Goal: Task Accomplishment & Management: Use online tool/utility

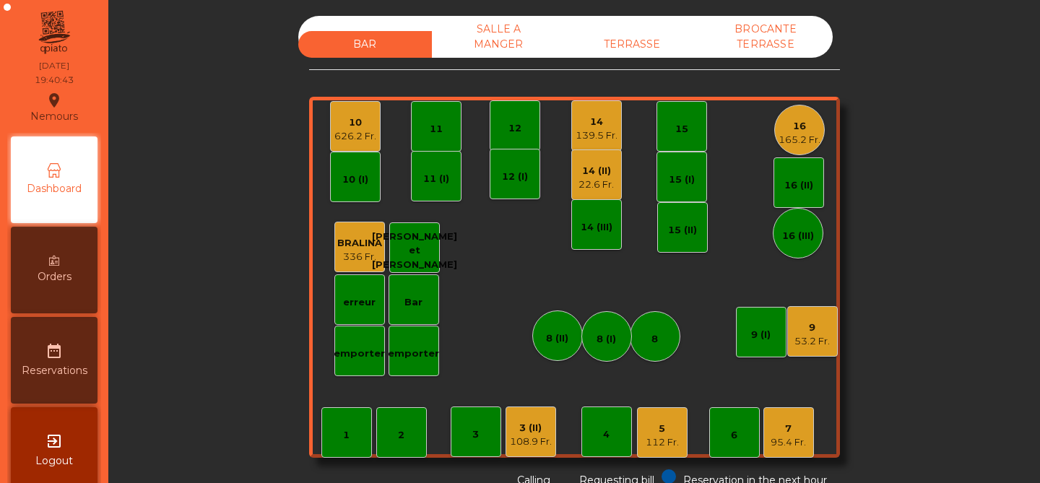
click at [597, 185] on div "22.6 Fr." at bounding box center [596, 185] width 35 height 14
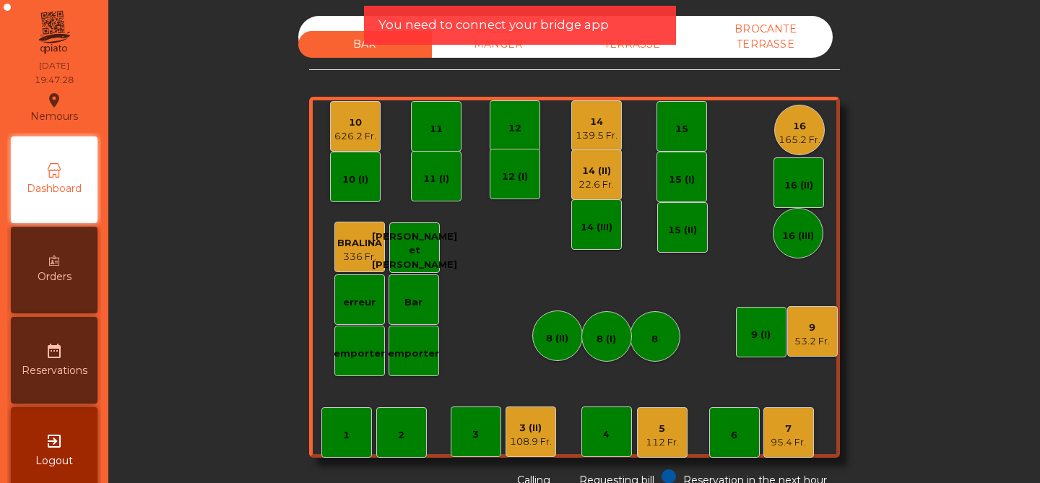
click at [646, 45] on app-alert "You need to connect your bridge app" at bounding box center [520, 31] width 312 height 51
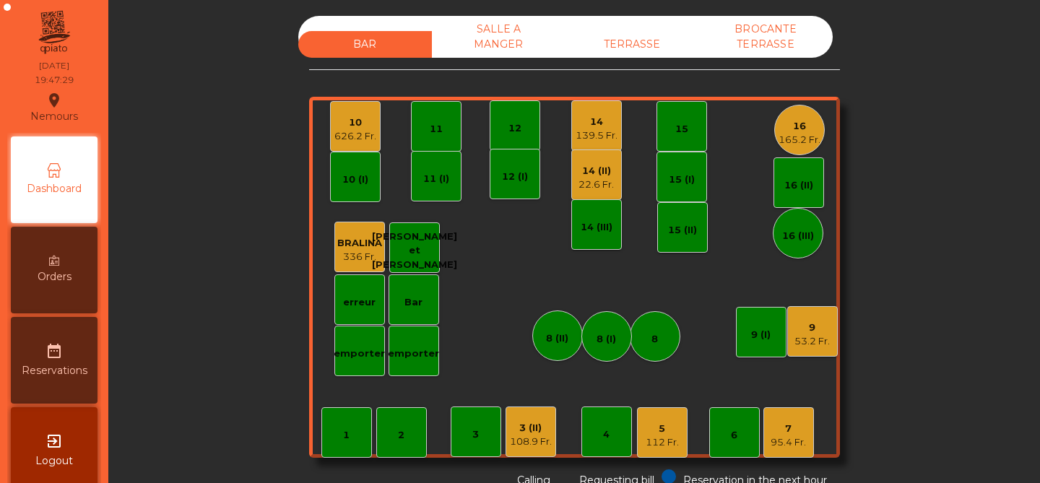
click at [643, 46] on div "TERRASSE" at bounding box center [633, 44] width 134 height 27
